Goal: Task Accomplishment & Management: Use online tool/utility

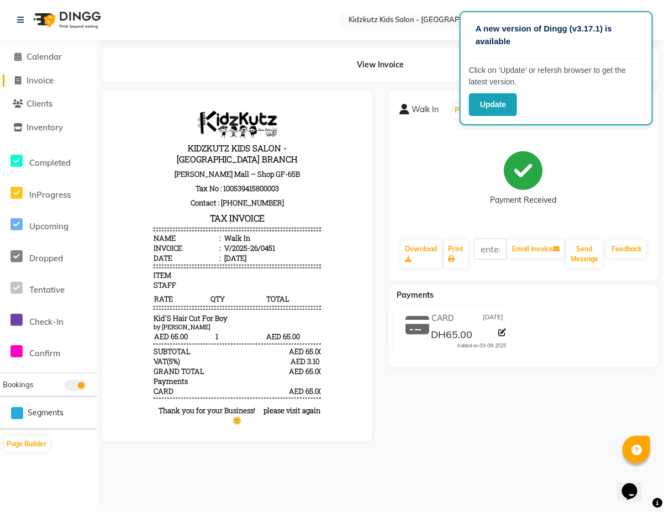
click at [48, 78] on span "Invoice" at bounding box center [40, 80] width 27 height 10
select select "service"
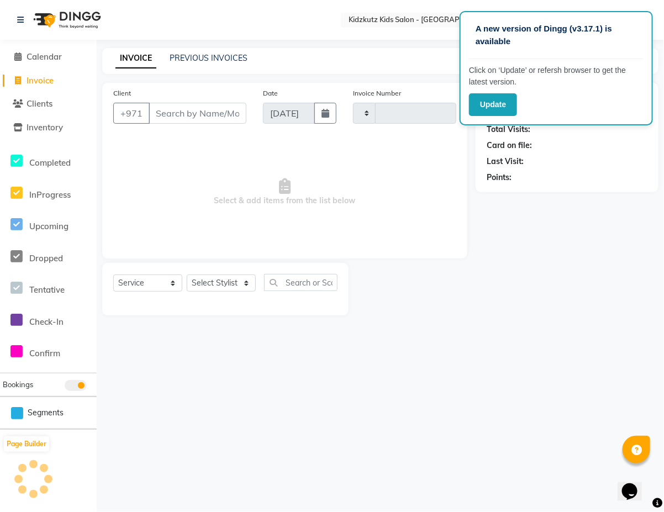
type input "0452"
select select "8554"
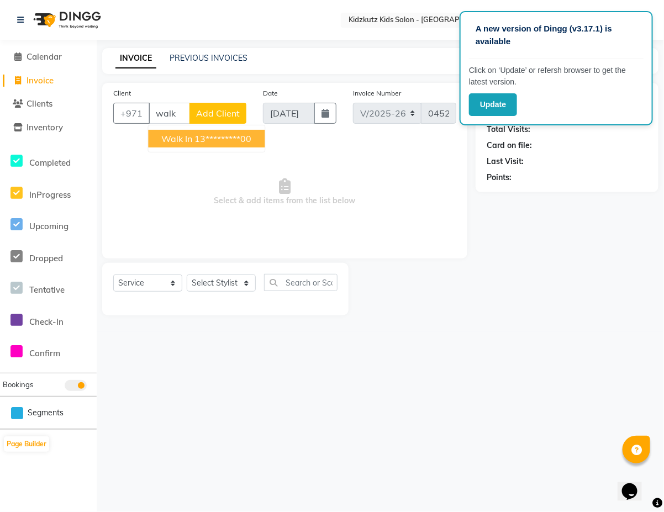
click at [217, 137] on ngb-highlight "13*********00" at bounding box center [223, 138] width 57 height 11
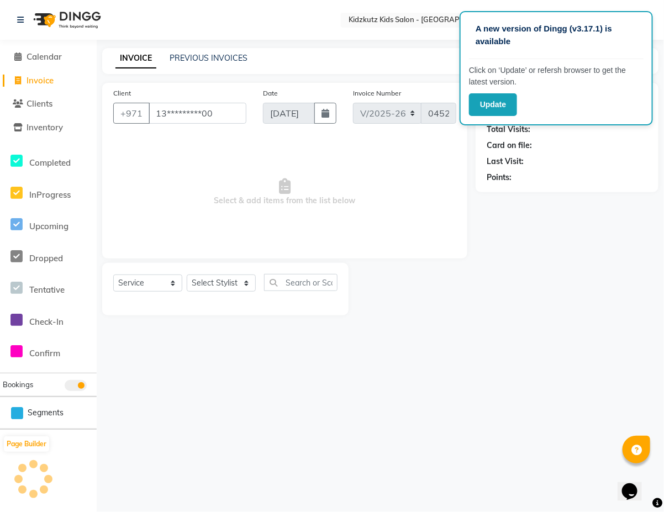
type input "13*********00"
click at [249, 278] on select "Select Stylist Aris Barber6 Chami Mr. Marwan Sales [PERSON_NAME] [PERSON_NAME]" at bounding box center [221, 283] width 69 height 17
select select "85716"
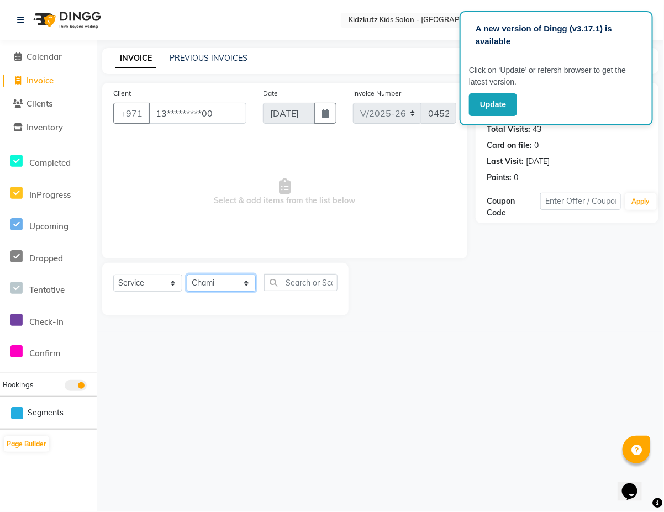
click at [187, 275] on select "Select Stylist Aris Barber6 Chami Mr. Marwan Sales [PERSON_NAME] [PERSON_NAME]" at bounding box center [221, 283] width 69 height 17
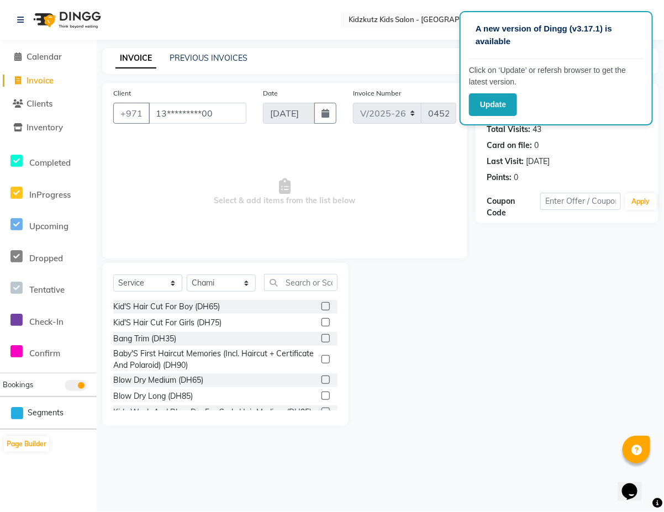
click at [321, 308] on label at bounding box center [325, 306] width 8 height 8
click at [321, 308] on input "checkbox" at bounding box center [324, 306] width 7 height 7
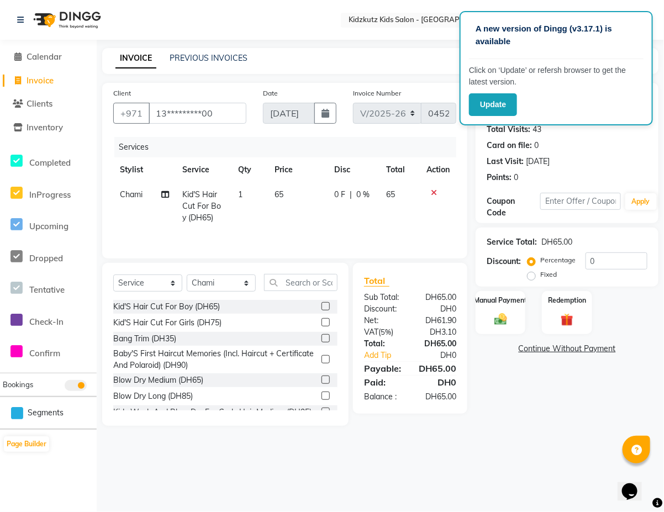
click at [435, 189] on icon at bounding box center [434, 193] width 6 height 8
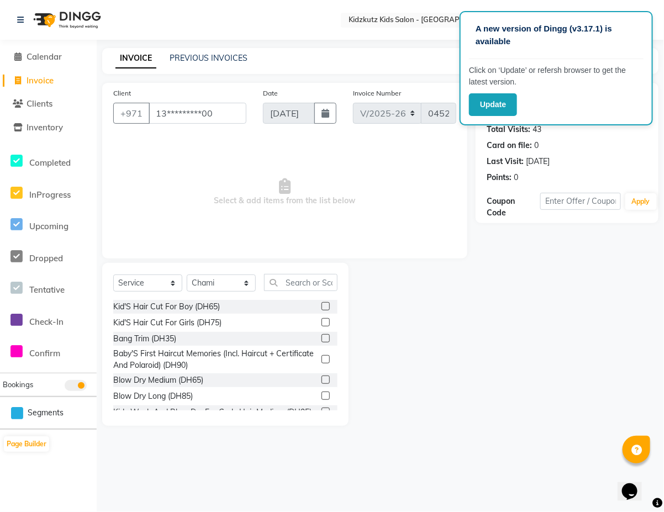
click at [321, 305] on label at bounding box center [325, 306] width 8 height 8
click at [321, 305] on input "checkbox" at bounding box center [324, 306] width 7 height 7
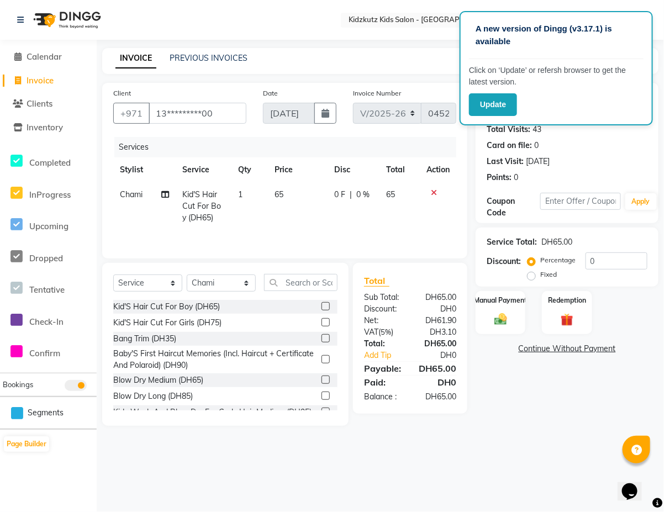
click at [432, 192] on icon at bounding box center [434, 193] width 6 height 8
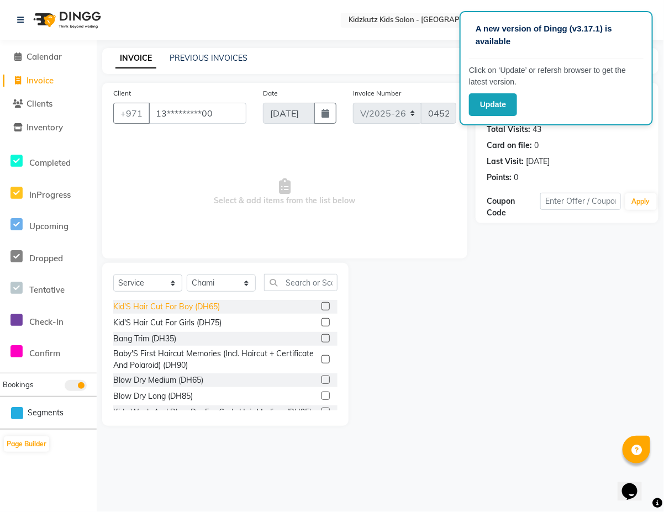
click at [205, 307] on div "Kid'S Hair Cut For Boy (DH65)" at bounding box center [166, 307] width 107 height 12
checkbox input "false"
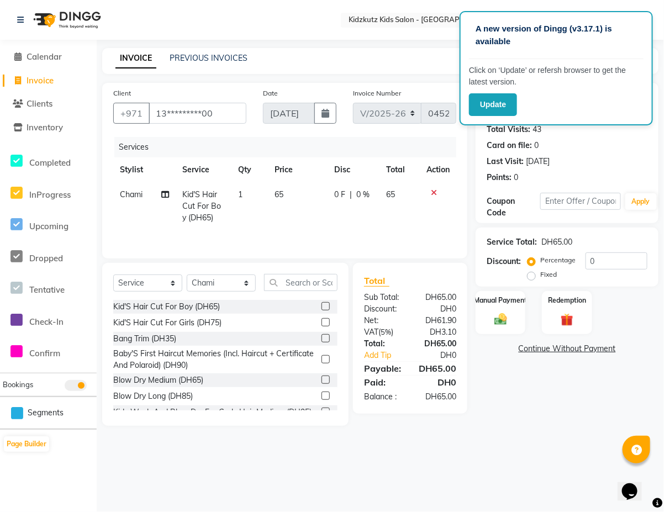
click at [431, 189] on icon at bounding box center [434, 193] width 6 height 8
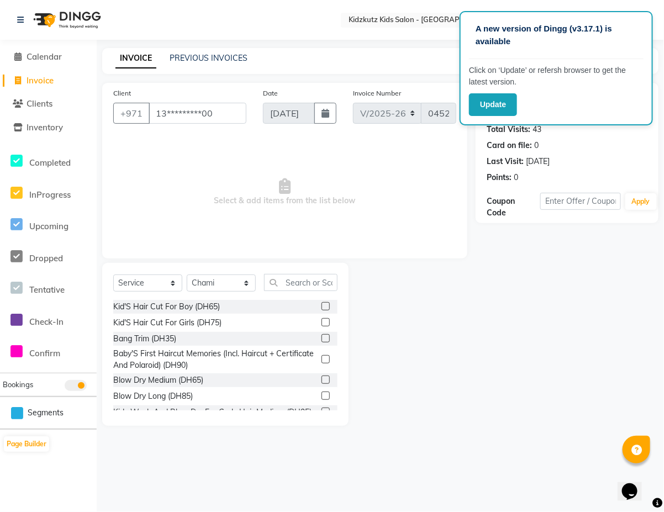
click at [238, 326] on div "Kid'S Hair Cut For Girls (DH75)" at bounding box center [225, 323] width 224 height 14
click at [239, 319] on div "Kid'S Hair Cut For Girls (DH75)" at bounding box center [225, 323] width 224 height 14
click at [321, 321] on label at bounding box center [325, 322] width 8 height 8
click at [321, 321] on input "checkbox" at bounding box center [324, 322] width 7 height 7
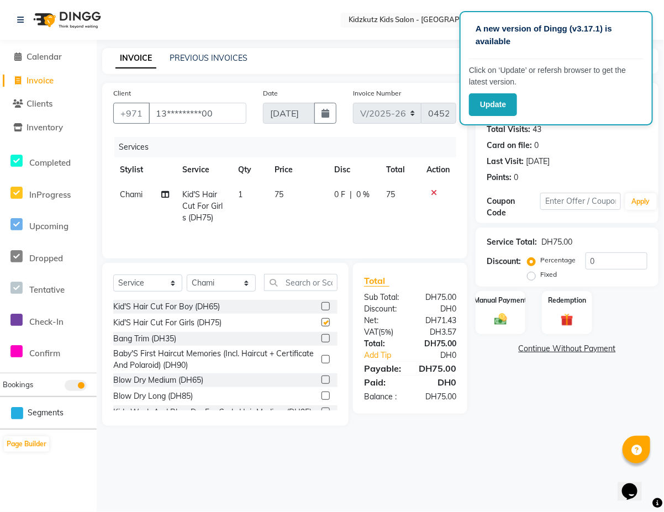
checkbox input "false"
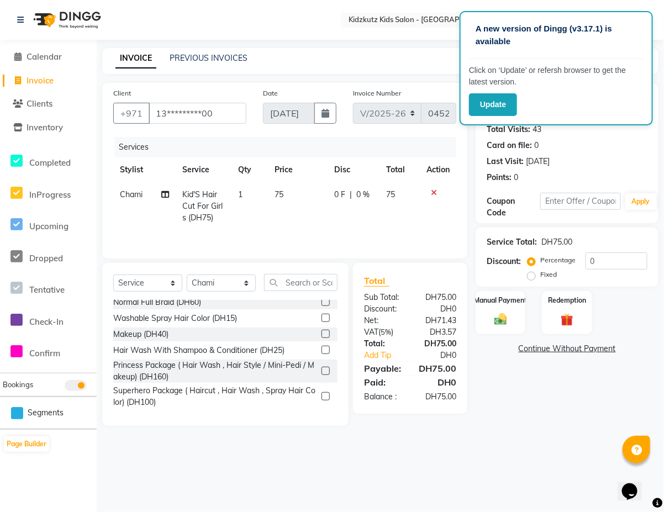
scroll to position [284, 0]
click at [238, 352] on div "Hair Wash With Shampoo & Conditioner (DH25)" at bounding box center [198, 351] width 171 height 12
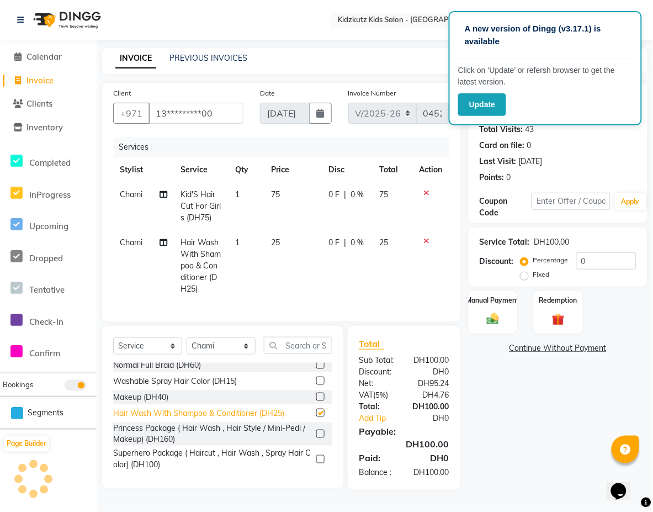
checkbox input "false"
click at [492, 300] on label "Manual Payment" at bounding box center [493, 299] width 55 height 10
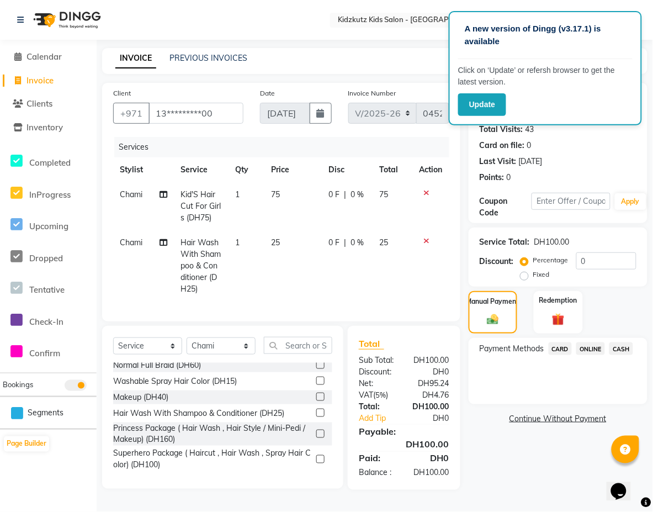
click at [561, 349] on span "CARD" at bounding box center [561, 348] width 24 height 13
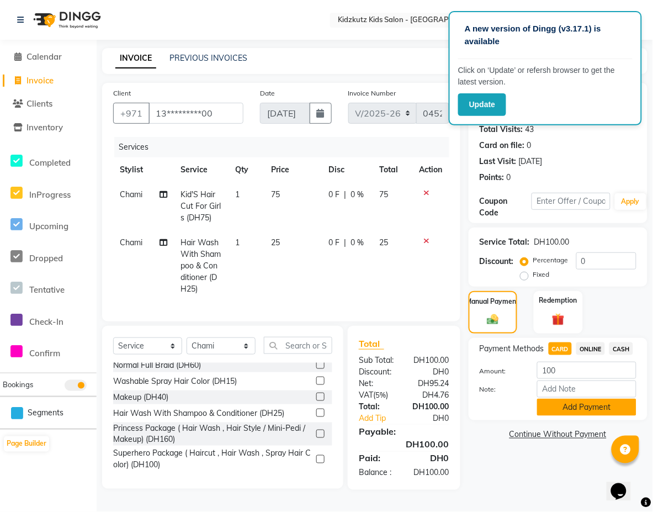
click at [567, 402] on button "Add Payment" at bounding box center [586, 407] width 99 height 17
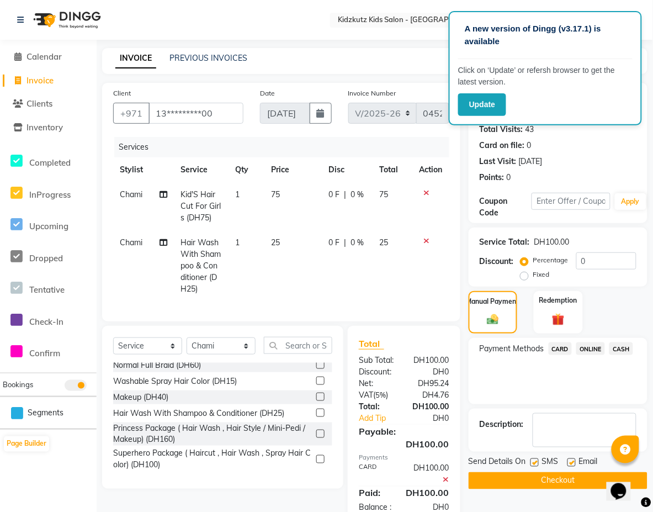
click at [536, 463] on label at bounding box center [535, 462] width 8 height 8
click at [536, 463] on input "checkbox" at bounding box center [534, 463] width 7 height 7
click at [536, 463] on label at bounding box center [535, 462] width 8 height 8
click at [536, 463] on input "checkbox" at bounding box center [534, 463] width 7 height 7
checkbox input "true"
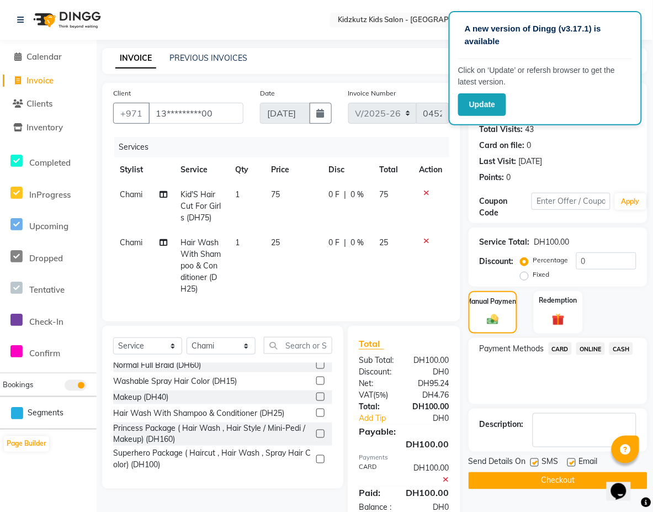
click at [546, 478] on button "Checkout" at bounding box center [558, 480] width 179 height 17
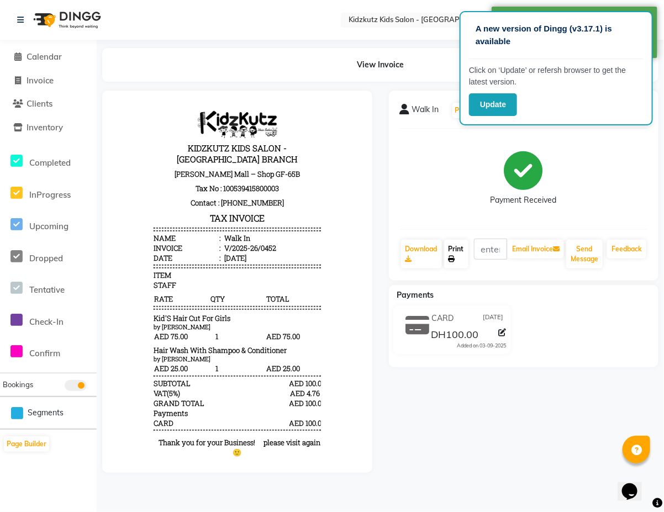
click at [459, 247] on link "Print" at bounding box center [456, 254] width 24 height 29
click at [50, 59] on span "Calendar" at bounding box center [44, 56] width 35 height 10
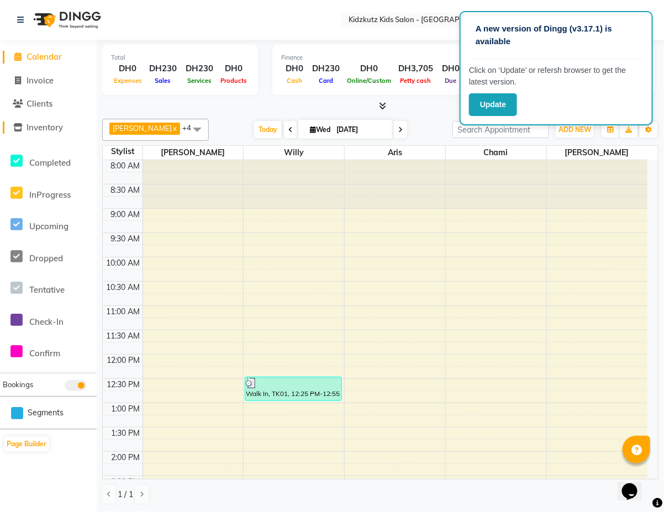
click at [45, 125] on span "Inventory" at bounding box center [45, 127] width 36 height 10
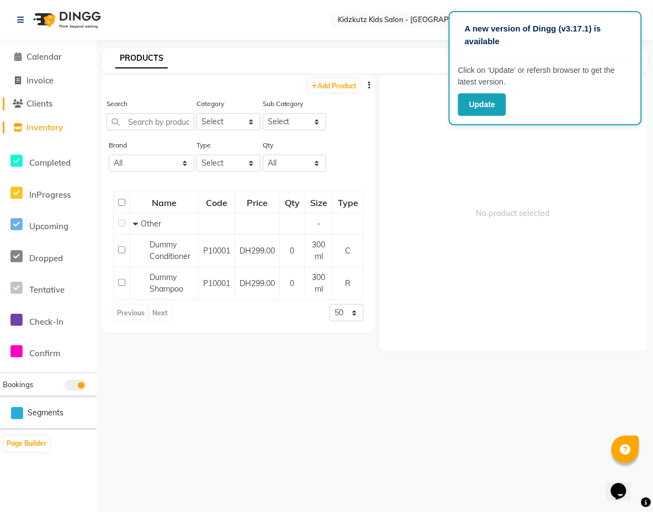
click at [48, 100] on span "Clients" at bounding box center [40, 103] width 26 height 10
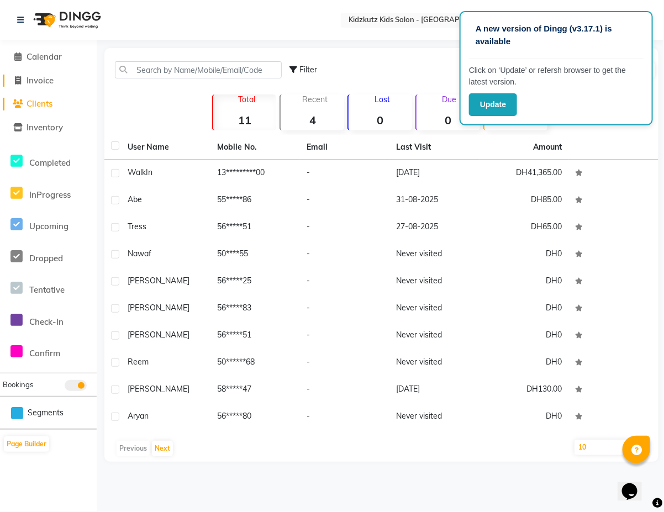
click at [47, 78] on span "Invoice" at bounding box center [40, 80] width 27 height 10
select select "service"
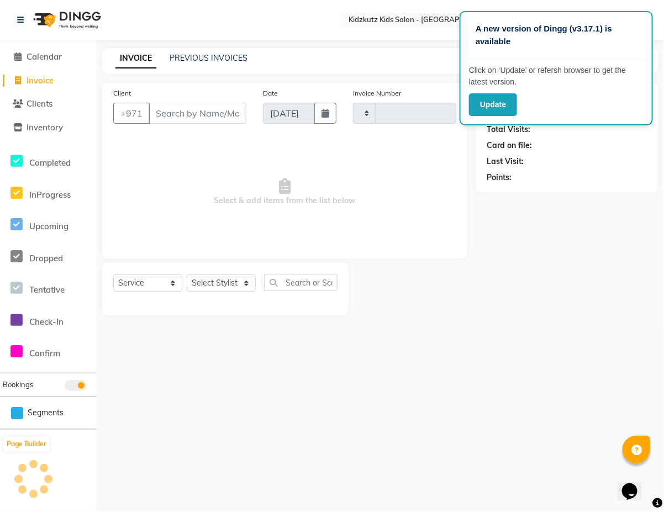
type input "0453"
select select "8554"
type input "2"
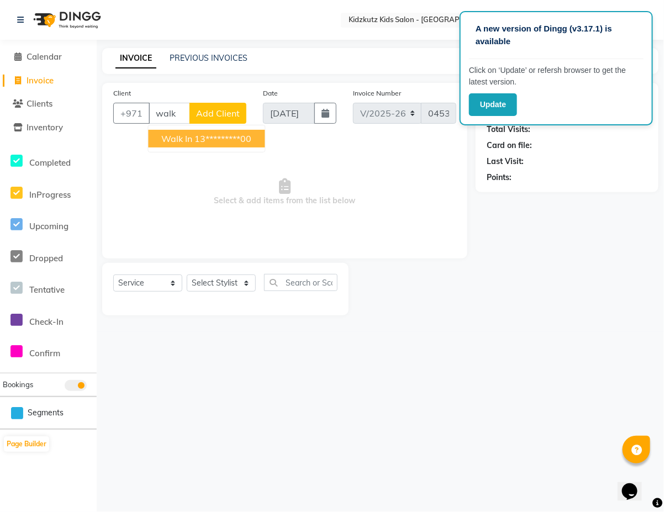
click at [216, 133] on ngb-highlight "13*********00" at bounding box center [223, 138] width 57 height 11
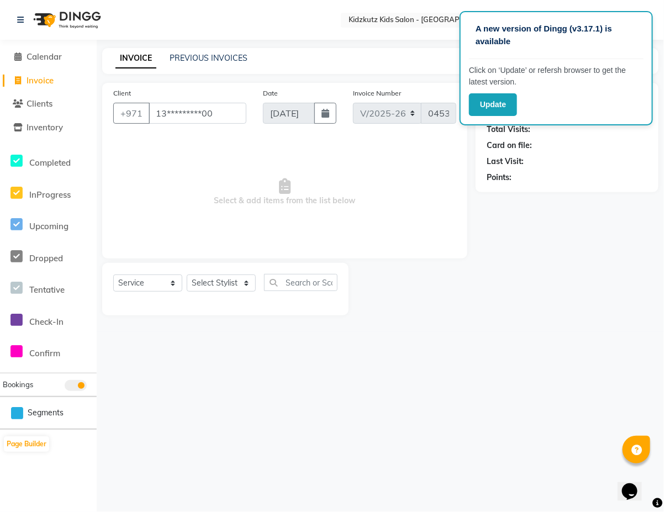
type input "13*********00"
click at [247, 277] on select "Select Stylist Aris Barber6 Chami Mr. Marwan Sales [PERSON_NAME] [PERSON_NAME]" at bounding box center [221, 283] width 69 height 17
select select "84879"
click at [187, 275] on select "Select Stylist Aris Barber6 Chami Mr. Marwan Sales [PERSON_NAME] [PERSON_NAME]" at bounding box center [221, 283] width 69 height 17
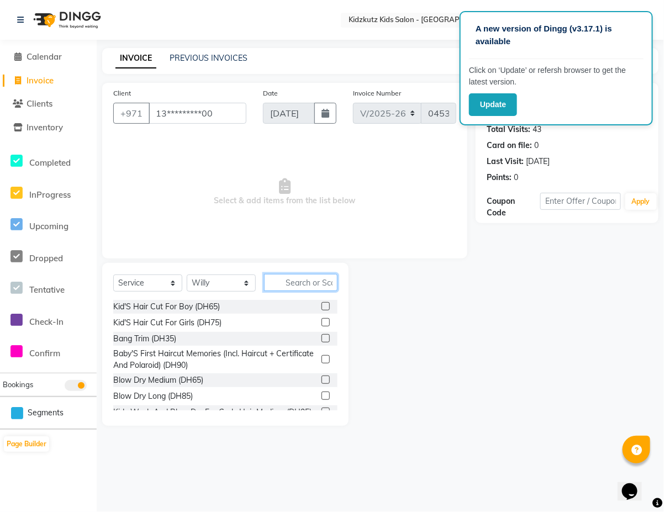
click at [316, 283] on input "text" at bounding box center [300, 282] width 73 height 17
click at [321, 304] on label at bounding box center [325, 306] width 8 height 8
click at [321, 304] on input "checkbox" at bounding box center [324, 306] width 7 height 7
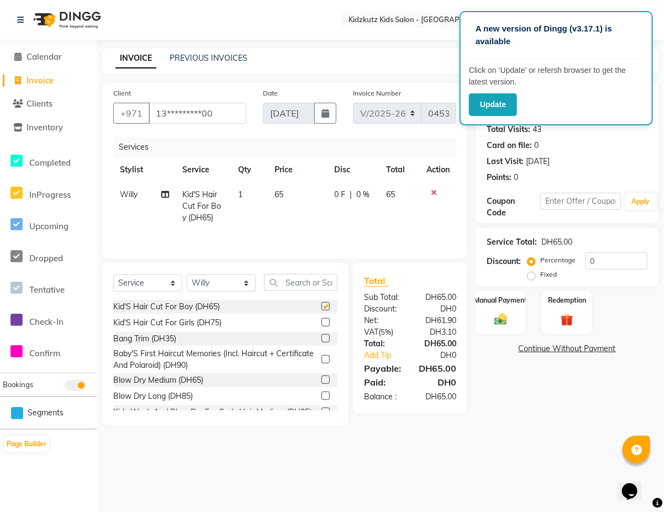
checkbox input "false"
click at [504, 303] on label "Manual Payment" at bounding box center [500, 299] width 55 height 10
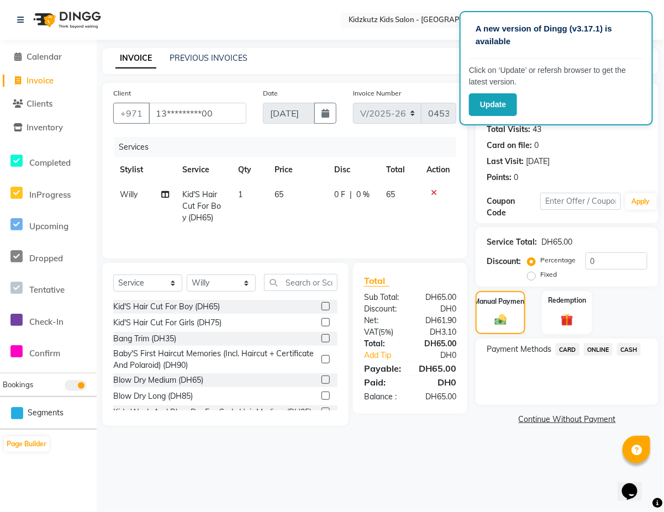
click at [567, 349] on span "CARD" at bounding box center [568, 349] width 24 height 13
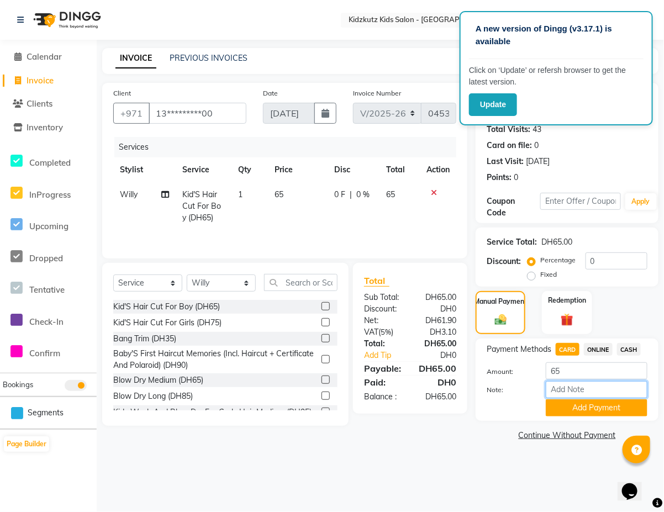
click at [563, 390] on input "Note:" at bounding box center [597, 389] width 102 height 17
click at [565, 405] on button "Add Payment" at bounding box center [597, 407] width 102 height 17
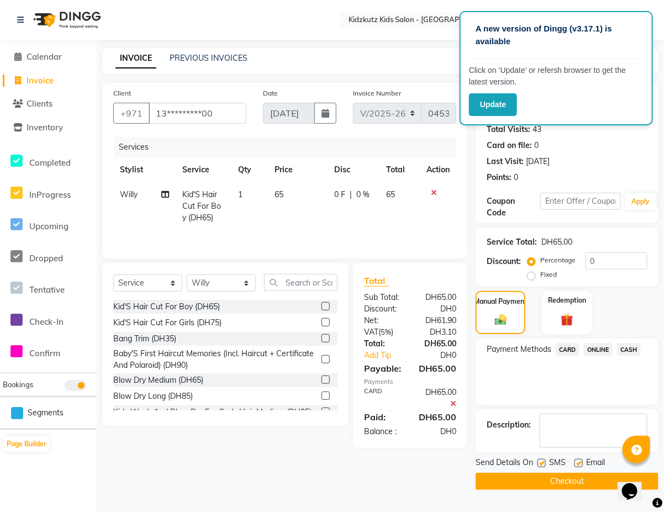
click at [564, 399] on div "Payment Methods CARD ONLINE CASH" at bounding box center [567, 372] width 183 height 66
click at [560, 482] on button "Checkout" at bounding box center [567, 481] width 183 height 17
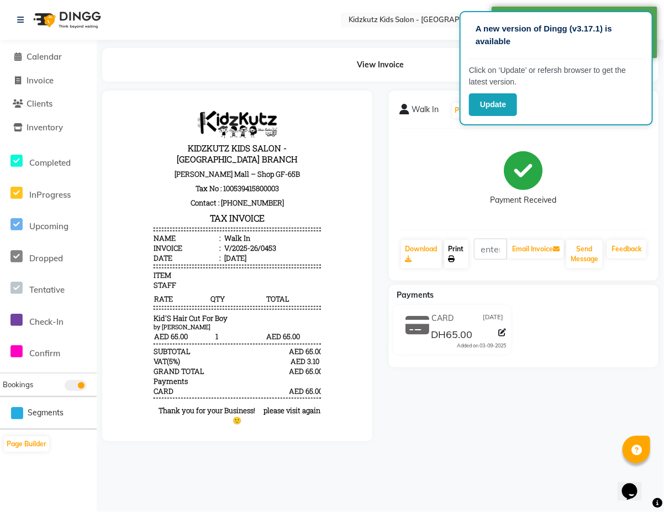
click at [457, 246] on link "Print" at bounding box center [456, 254] width 24 height 29
click at [56, 53] on span "Calendar" at bounding box center [44, 56] width 35 height 10
